Goal: Task Accomplishment & Management: Manage account settings

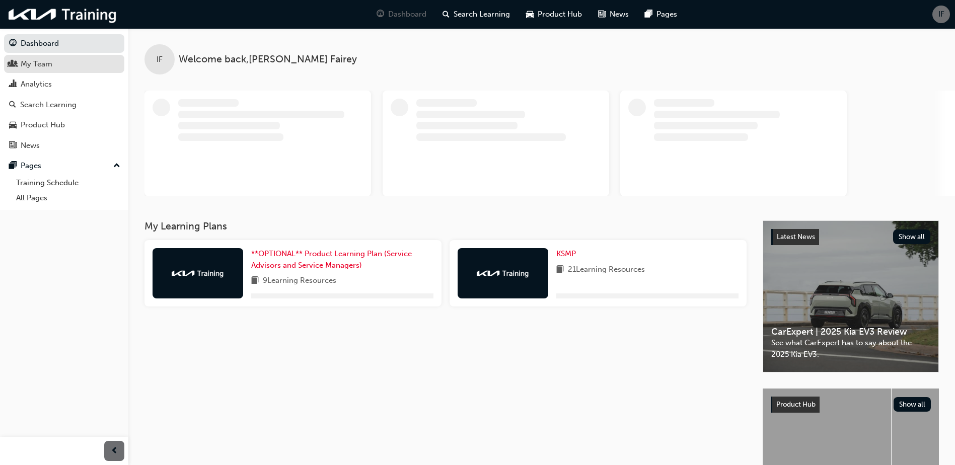
click at [46, 65] on div "My Team" at bounding box center [37, 64] width 32 height 12
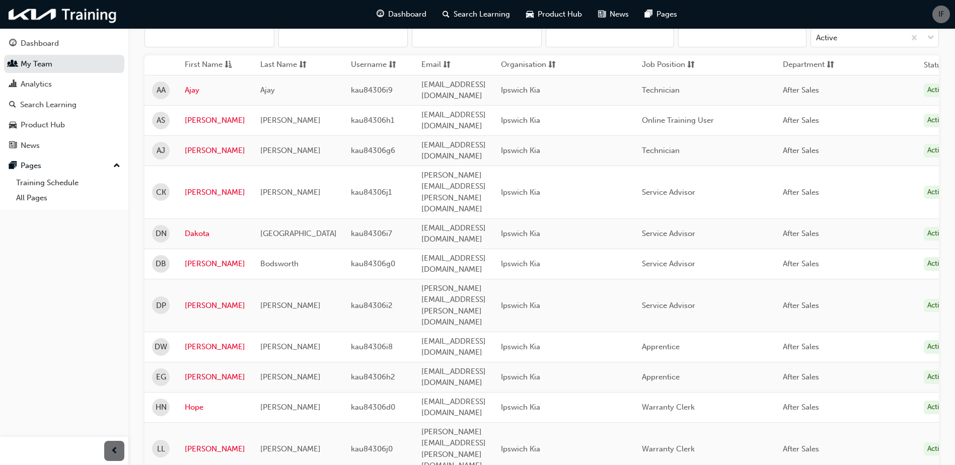
scroll to position [101, 0]
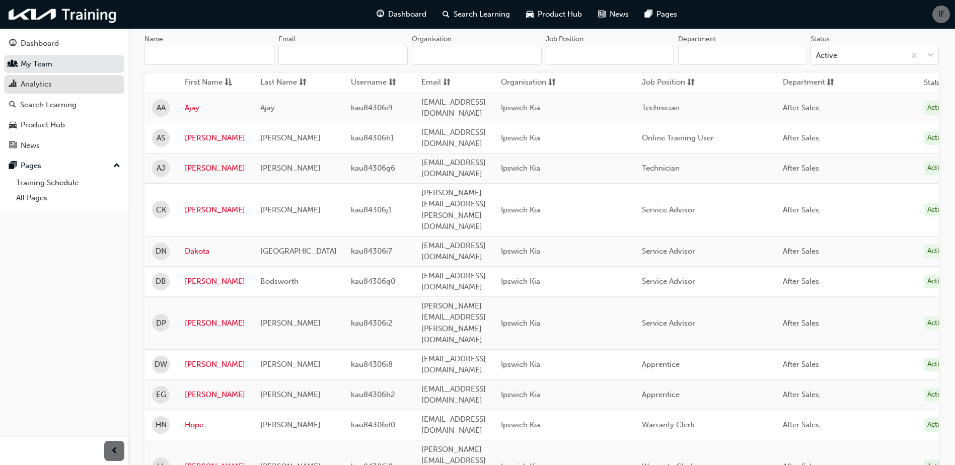
click at [42, 79] on div "Analytics" at bounding box center [36, 85] width 31 height 12
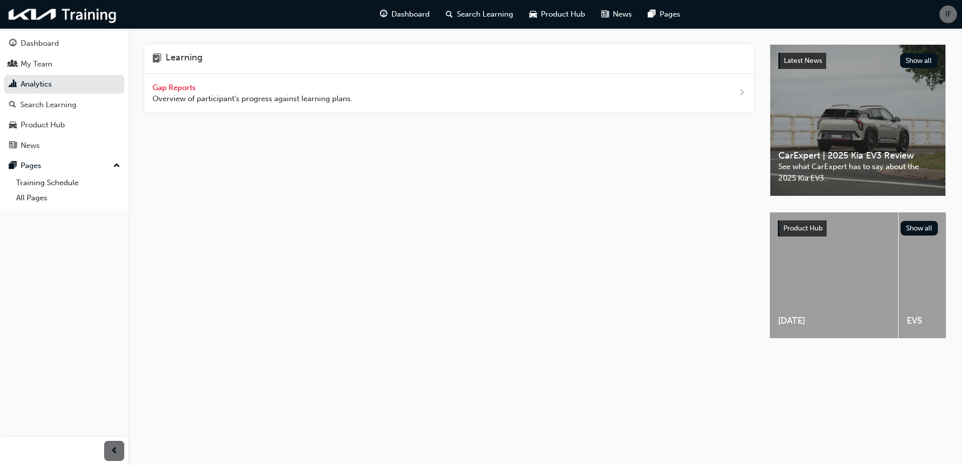
click at [190, 86] on span "Gap Reports" at bounding box center [175, 87] width 45 height 9
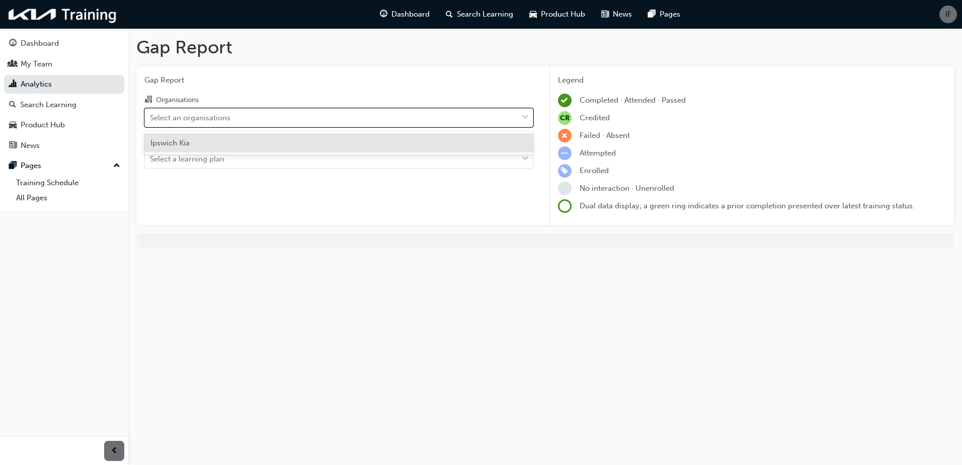
click at [220, 114] on div "Select an organisations" at bounding box center [190, 118] width 81 height 12
click at [151, 114] on input "Organisations option Ipswich Kia focused, 1 of 1. 1 result available. Use Up an…" at bounding box center [150, 117] width 1 height 9
click at [184, 141] on span "Ipswich Kia" at bounding box center [169, 142] width 39 height 9
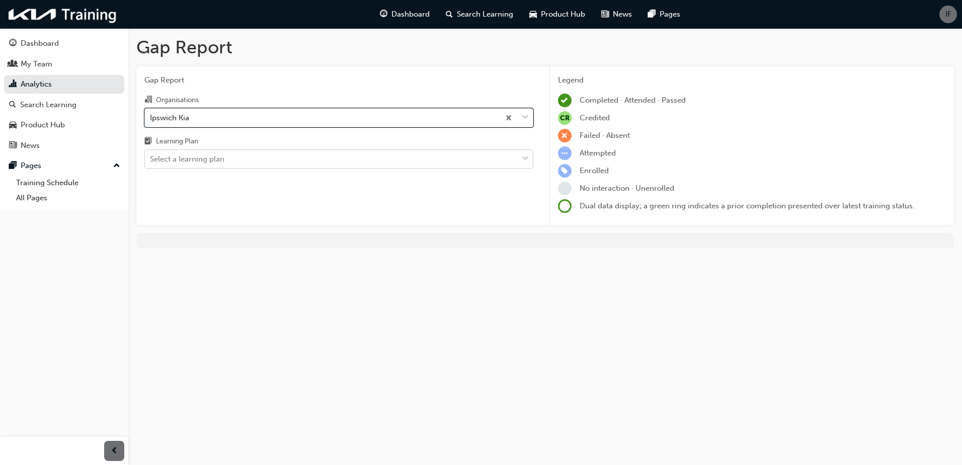
click at [194, 159] on div "Select a learning plan" at bounding box center [187, 160] width 74 height 12
click at [151, 159] on input "Learning Plan Select a learning plan" at bounding box center [150, 159] width 1 height 9
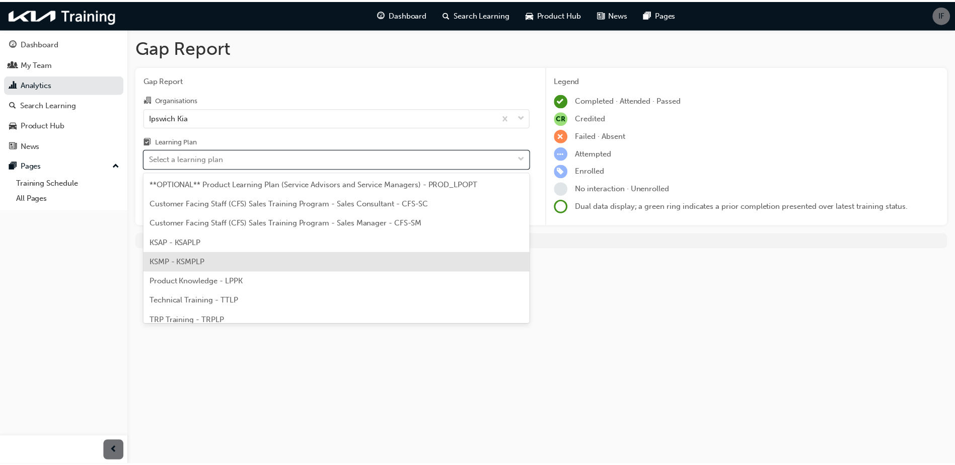
scroll to position [28, 0]
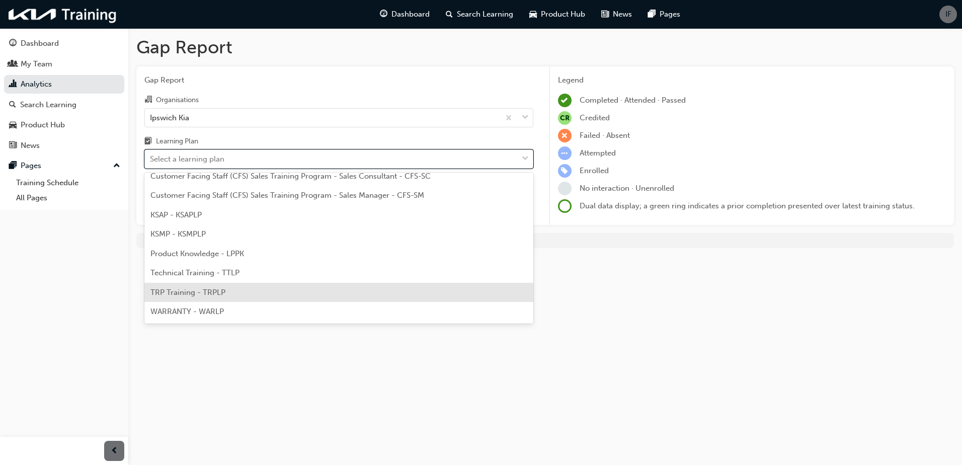
click at [202, 296] on span "TRP Training - TRPLP" at bounding box center [187, 292] width 75 height 9
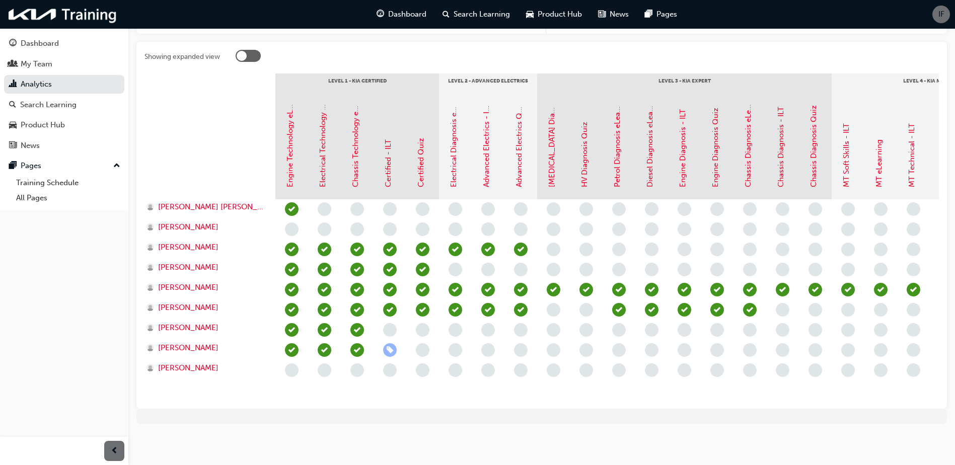
scroll to position [199, 0]
click at [175, 302] on span "[PERSON_NAME]" at bounding box center [188, 308] width 60 height 12
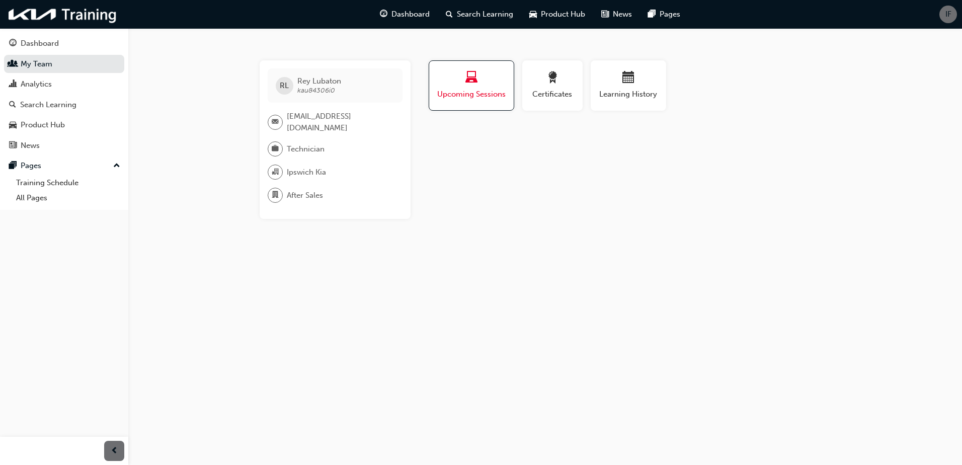
click at [468, 81] on span "laptop-icon" at bounding box center [472, 78] width 12 height 14
click at [72, 85] on div "Analytics" at bounding box center [64, 84] width 110 height 13
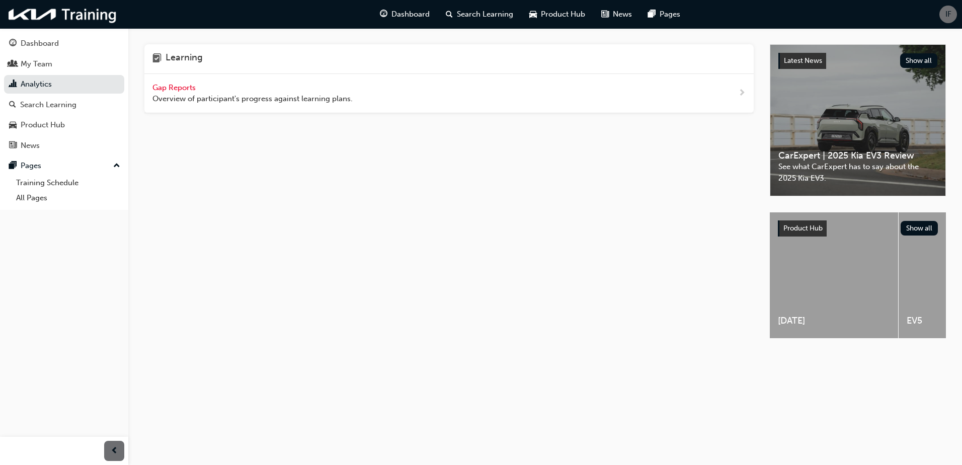
click at [178, 85] on span "Gap Reports" at bounding box center [175, 87] width 45 height 9
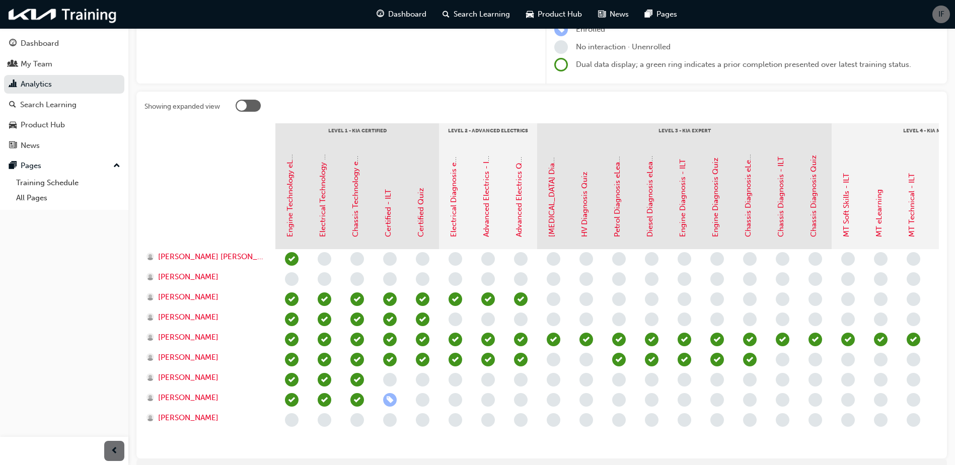
scroll to position [199, 0]
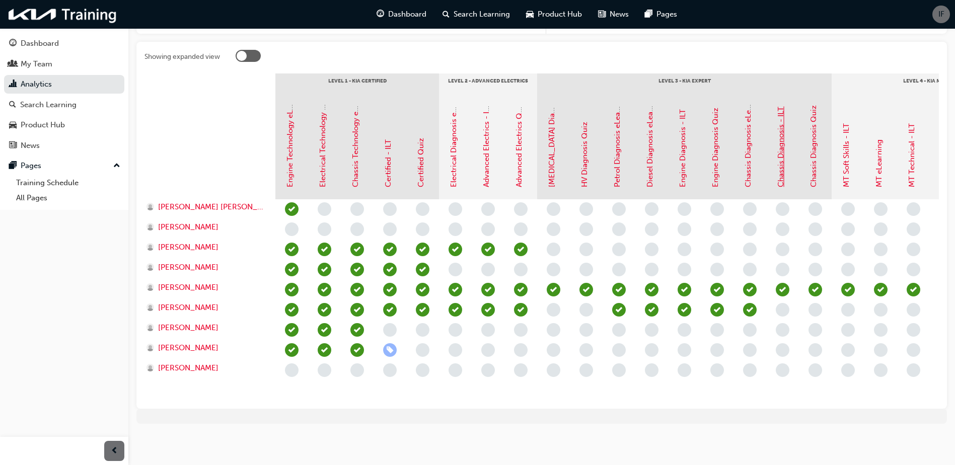
click at [784, 170] on link "Chassis Diagnosis - ILT" at bounding box center [780, 147] width 9 height 81
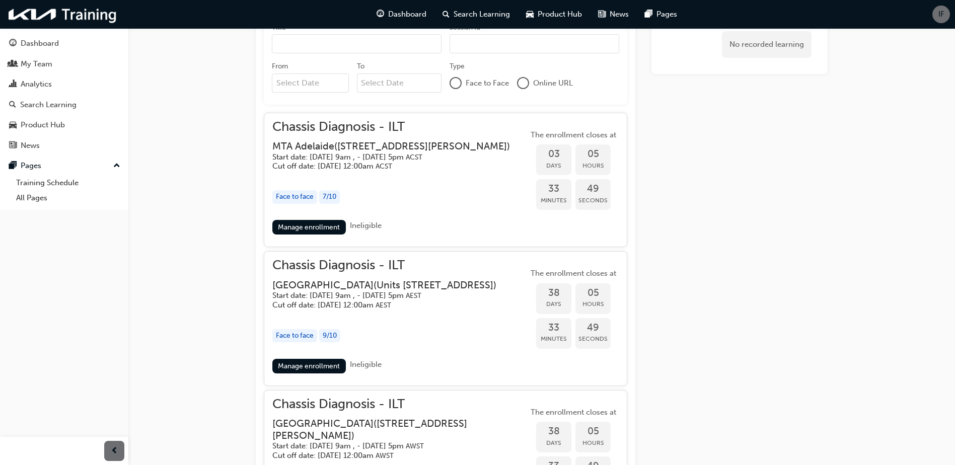
scroll to position [507, 0]
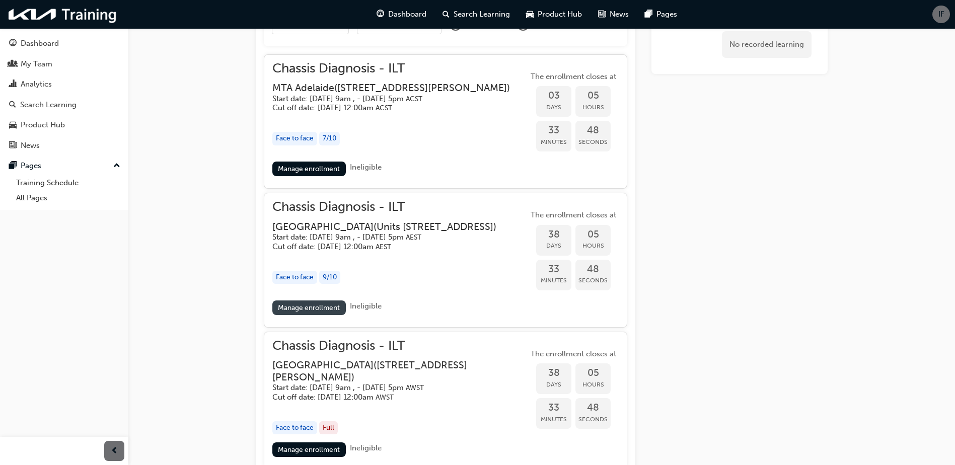
click at [301, 307] on link "Manage enrollment" at bounding box center [308, 307] width 73 height 15
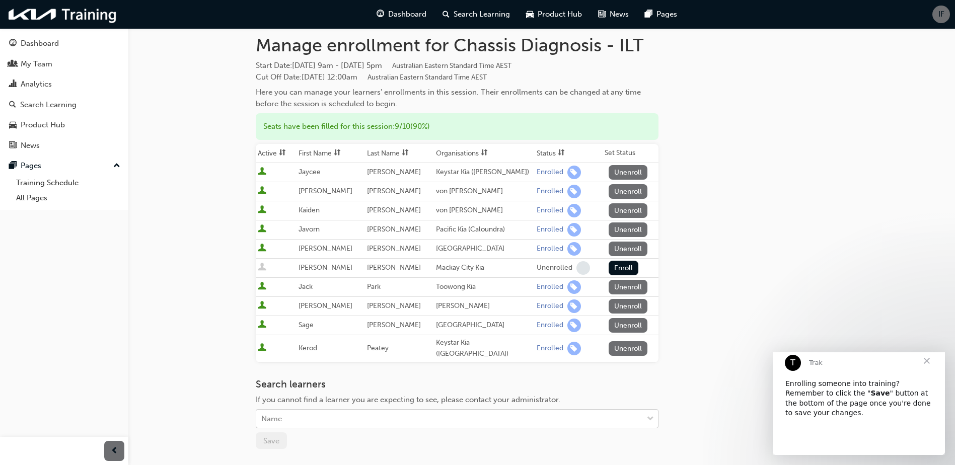
scroll to position [50, 0]
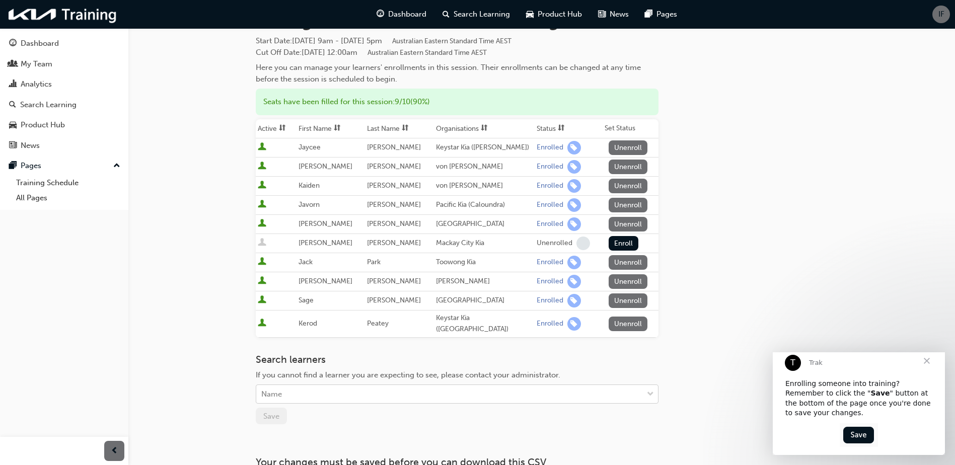
click at [344, 388] on div "Name" at bounding box center [449, 395] width 387 height 18
click at [329, 388] on div "Name" at bounding box center [449, 395] width 387 height 18
type input "rey"
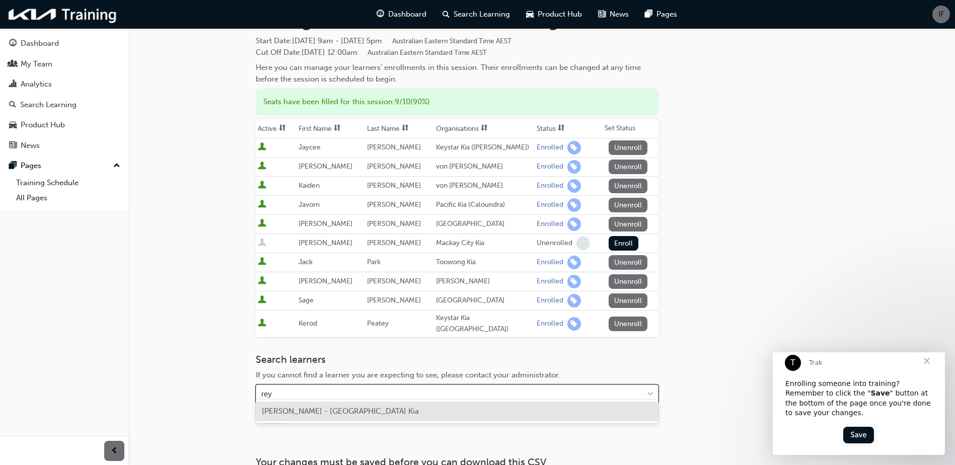
click at [315, 409] on span "[PERSON_NAME] - [GEOGRAPHIC_DATA] Kia" at bounding box center [340, 411] width 157 height 9
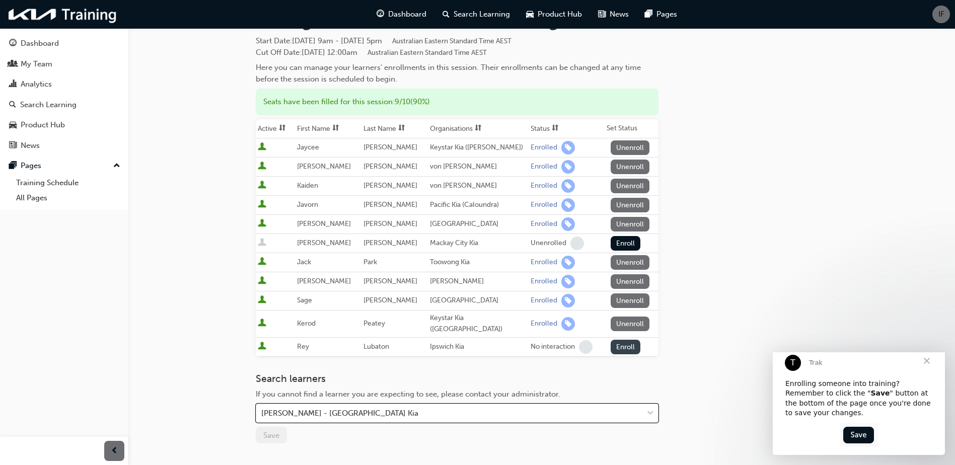
click at [620, 341] on button "Enroll" at bounding box center [626, 347] width 30 height 15
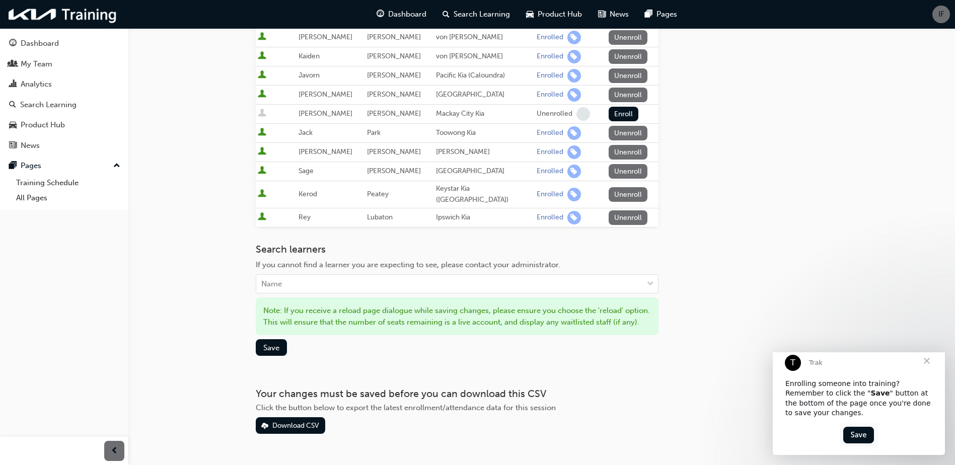
scroll to position [209, 0]
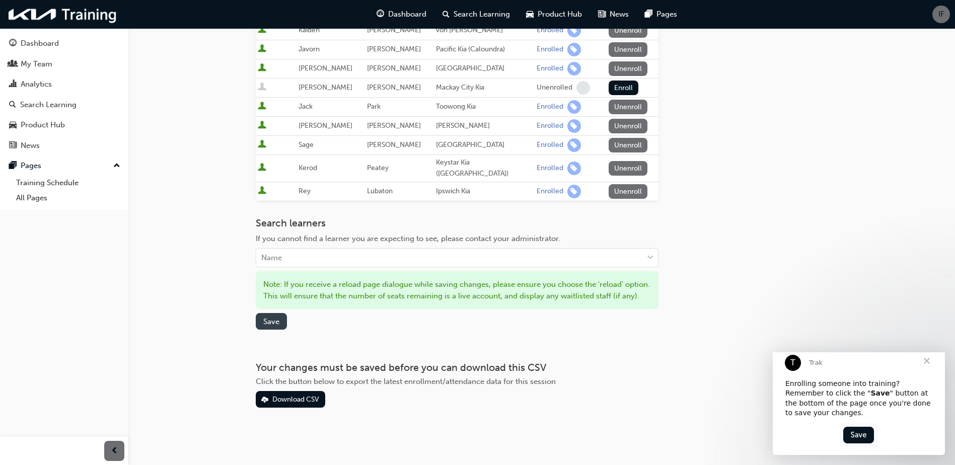
click at [273, 320] on span "Save" at bounding box center [271, 321] width 16 height 9
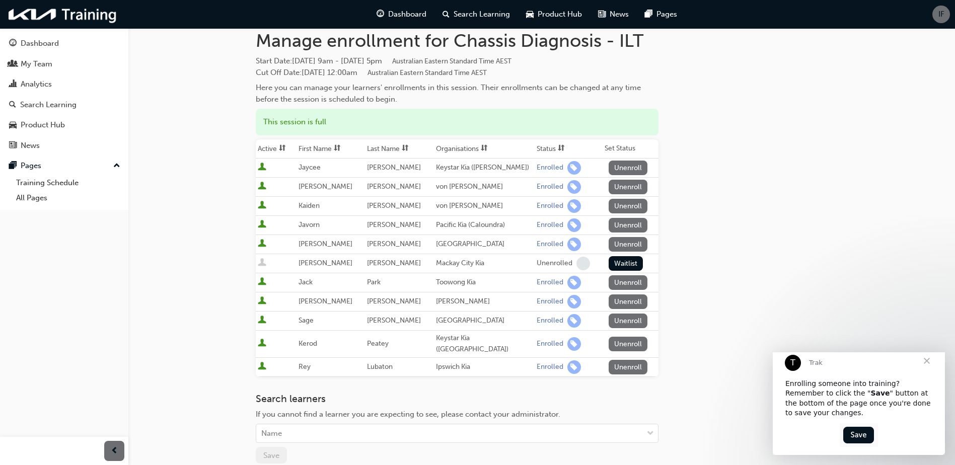
scroll to position [5, 0]
